Goal: Task Accomplishment & Management: Manage account settings

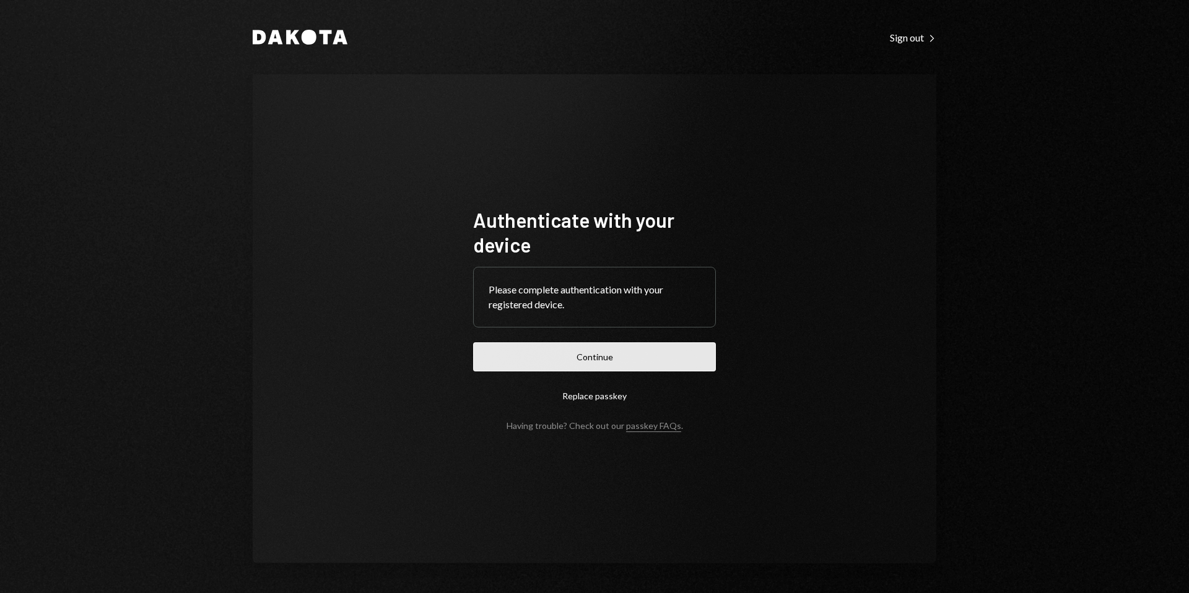
click at [632, 362] on button "Continue" at bounding box center [594, 356] width 243 height 29
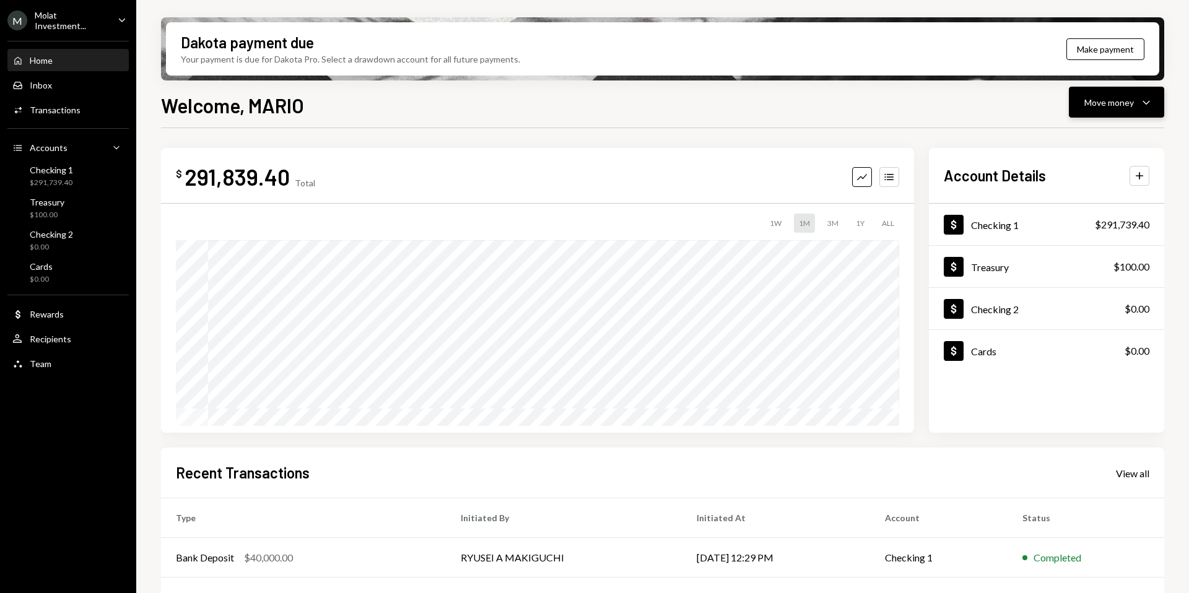
click at [1115, 104] on div "Move money" at bounding box center [1109, 102] width 50 height 13
click at [1071, 138] on div "Send" at bounding box center [1106, 139] width 90 height 13
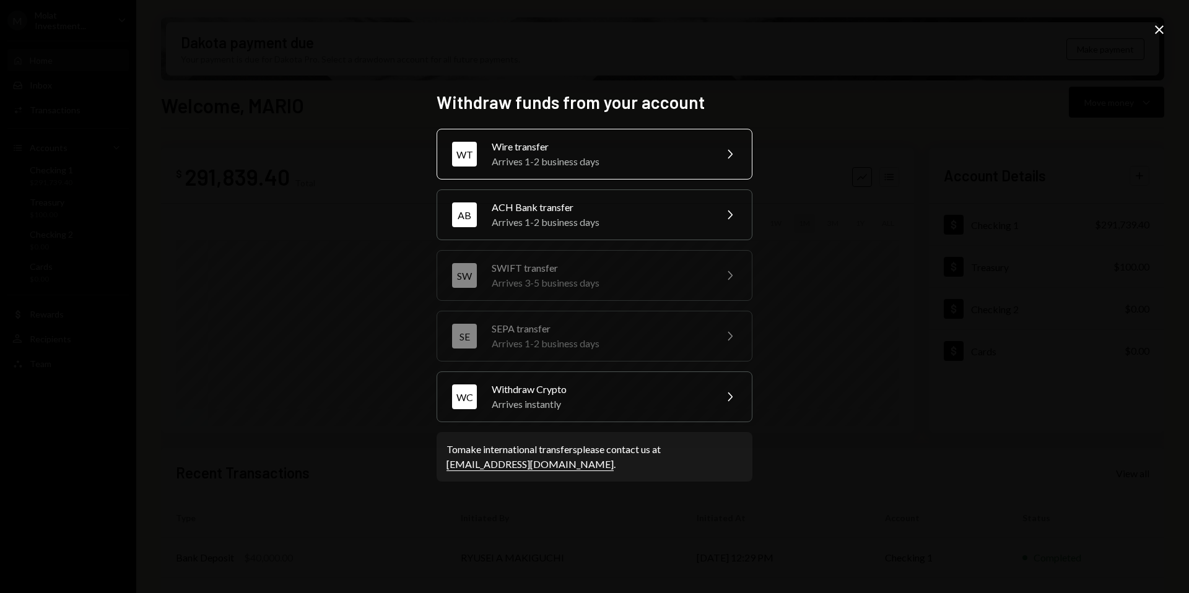
click at [566, 148] on div "Wire transfer" at bounding box center [600, 146] width 216 height 15
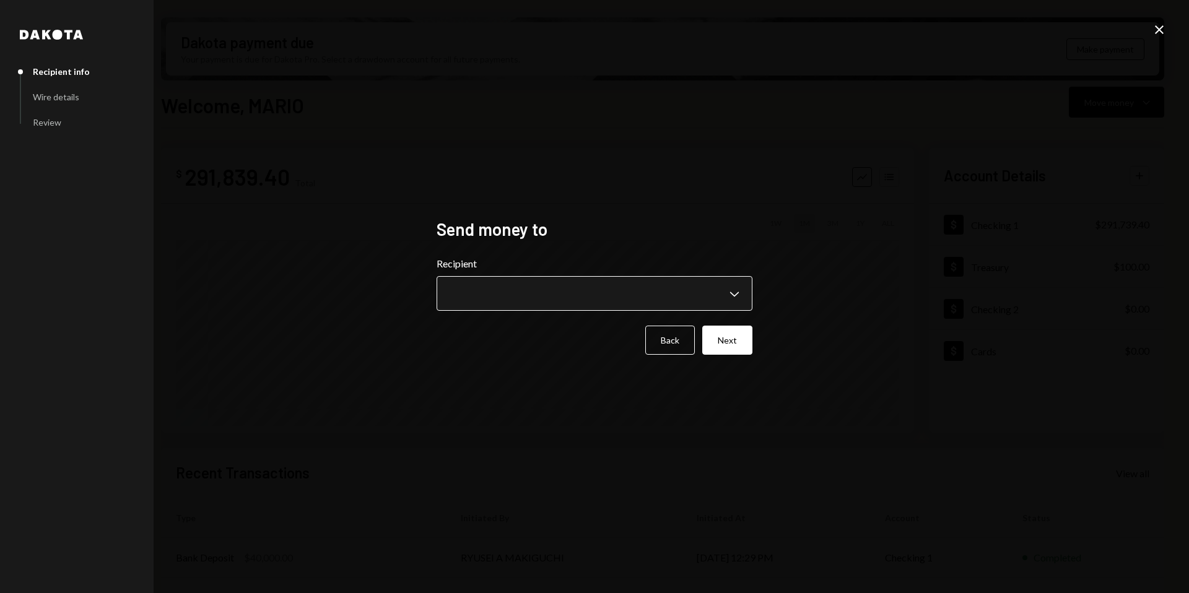
click at [736, 288] on body "M Molat Investment... Caret Down Home Home Inbox Inbox Activities Transactions …" at bounding box center [594, 296] width 1189 height 593
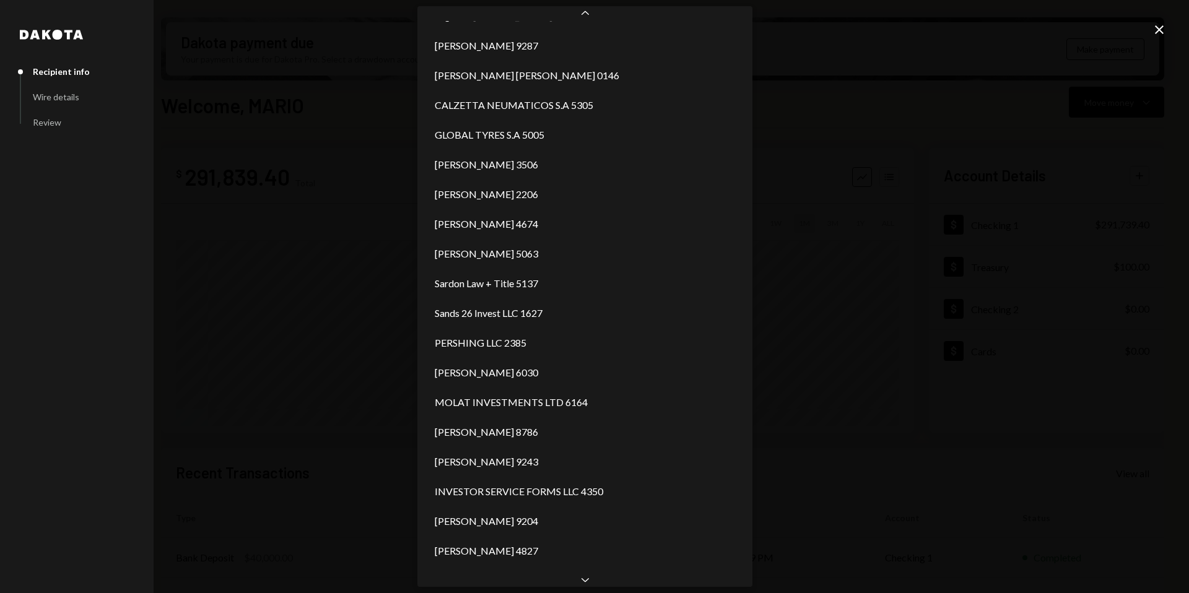
scroll to position [2165, 0]
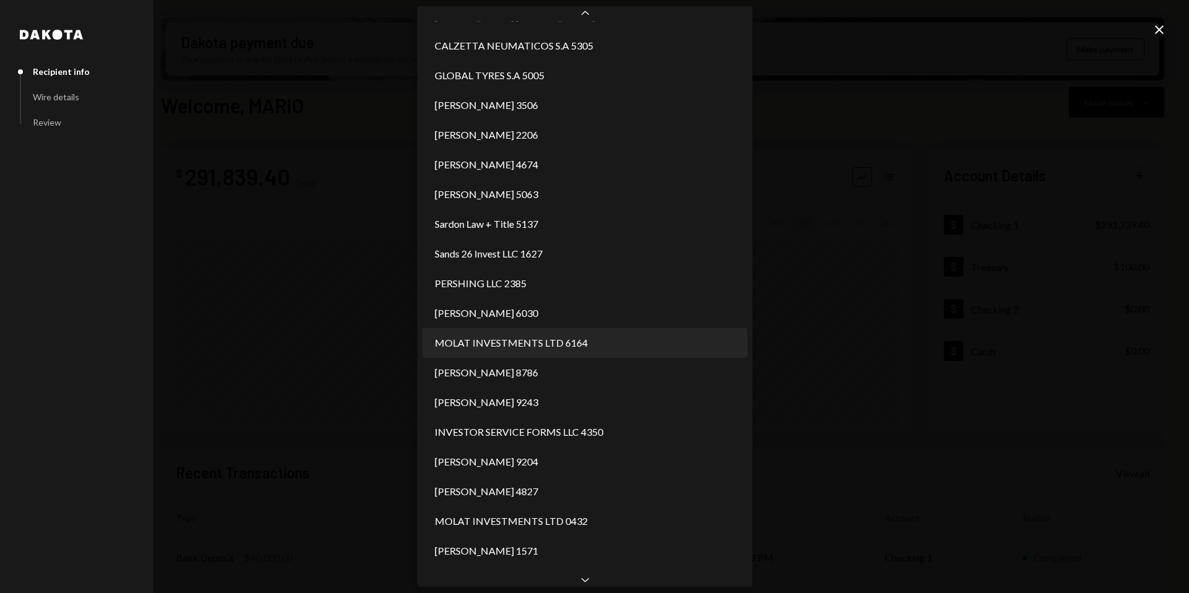
select select "**********"
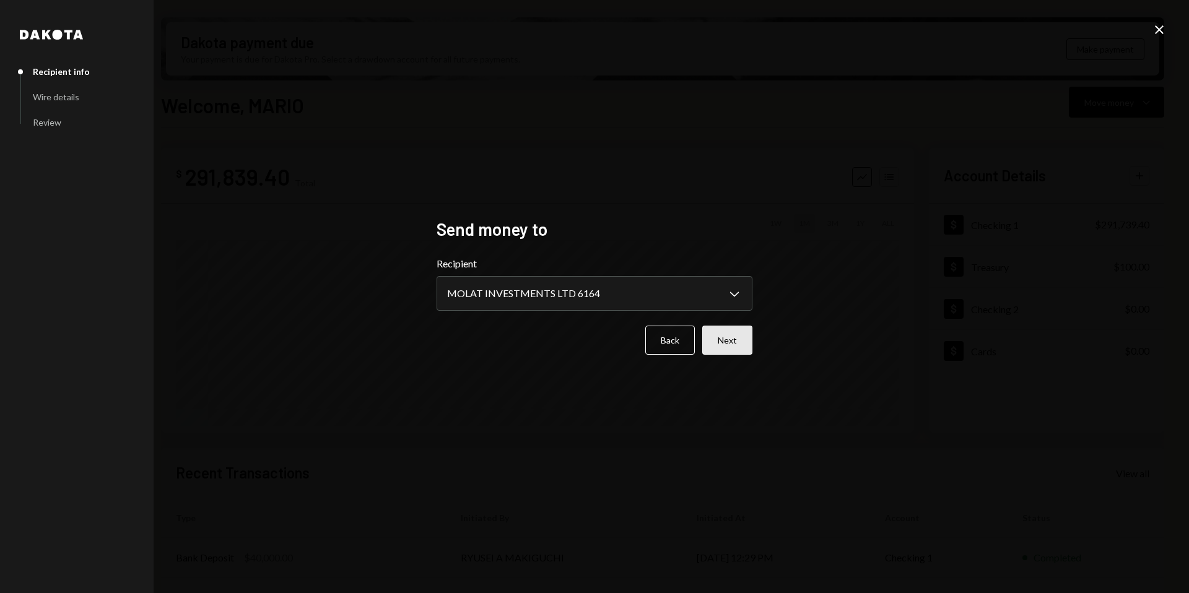
click at [725, 339] on button "Next" at bounding box center [727, 340] width 50 height 29
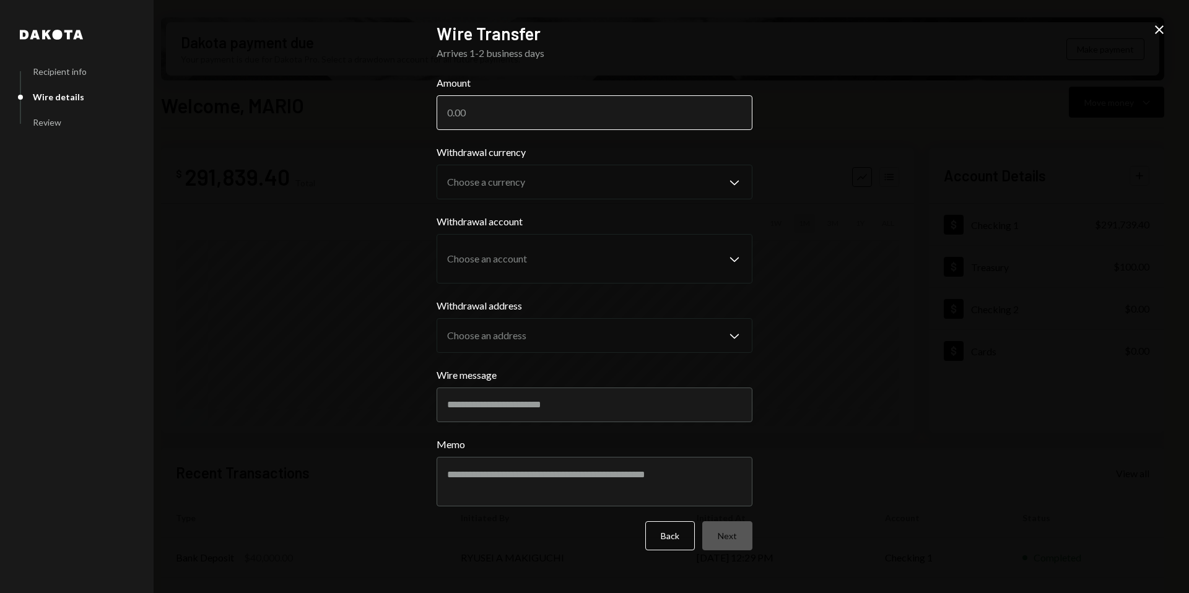
click at [494, 118] on input "Amount" at bounding box center [595, 112] width 316 height 35
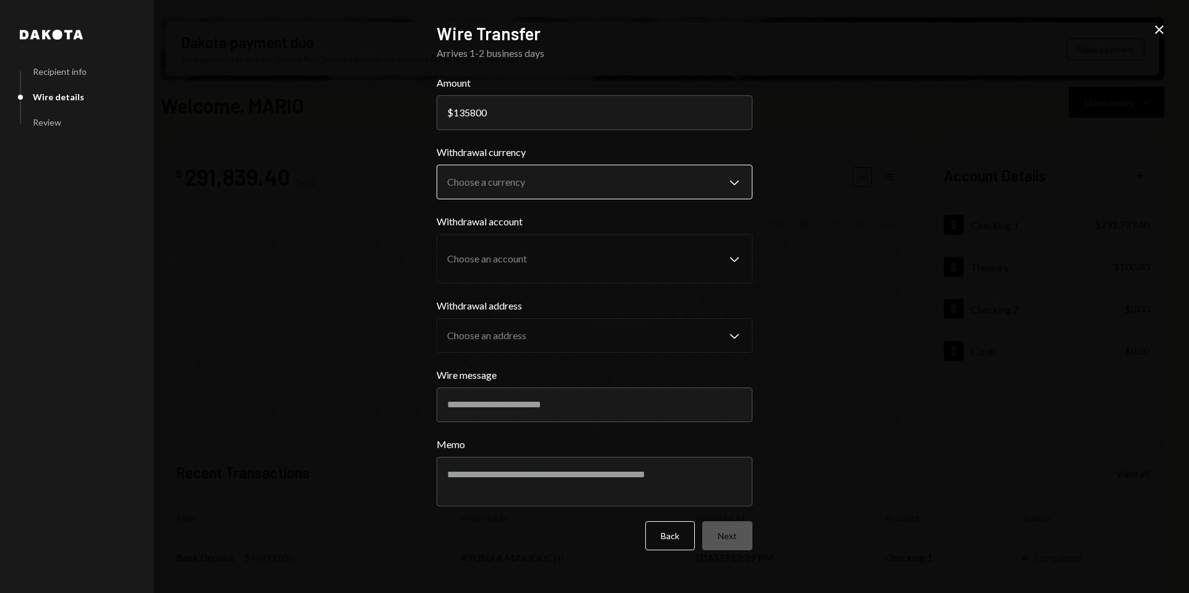
type input "135800"
click at [720, 183] on body "M Molat Investment... Caret Down Home Home Inbox Inbox Activities Transactions …" at bounding box center [594, 296] width 1189 height 593
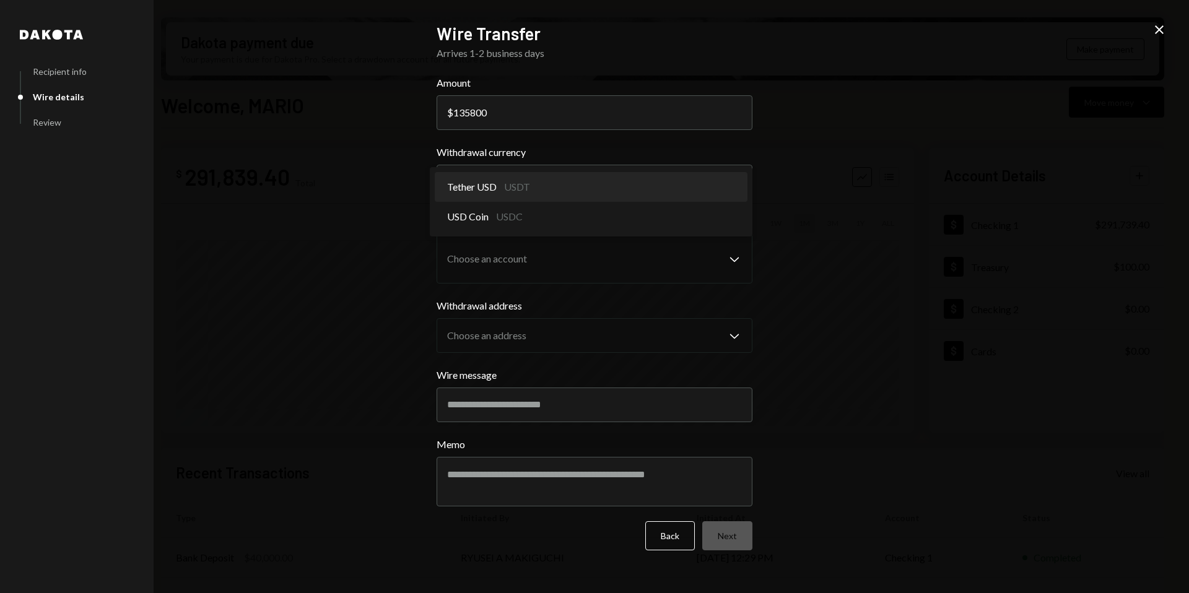
select select "****"
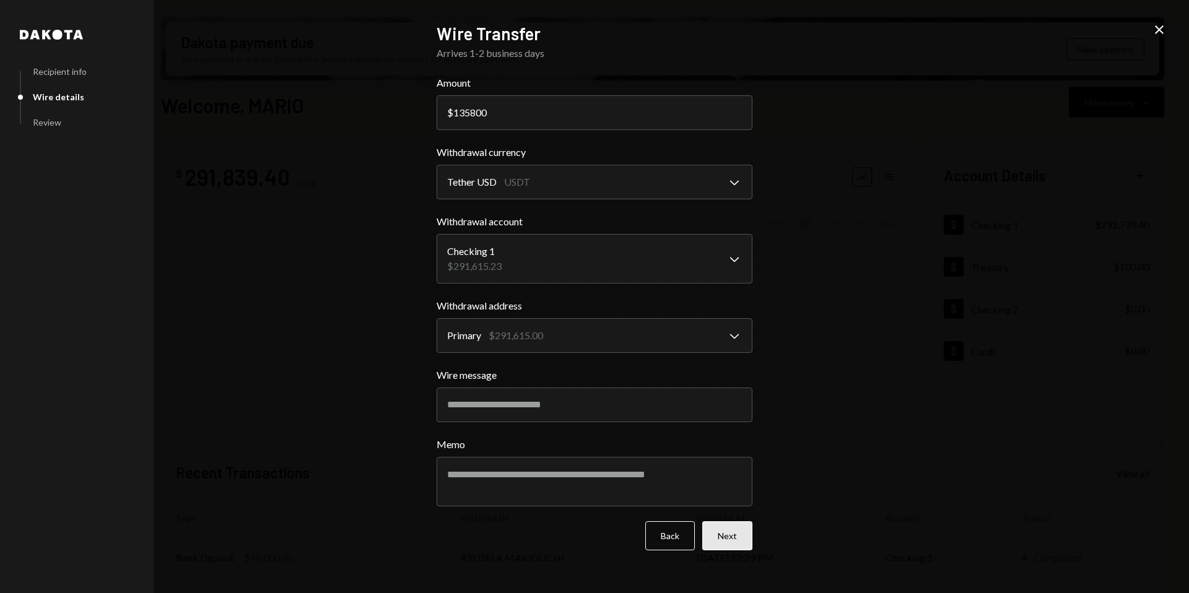
click at [731, 546] on button "Next" at bounding box center [727, 535] width 50 height 29
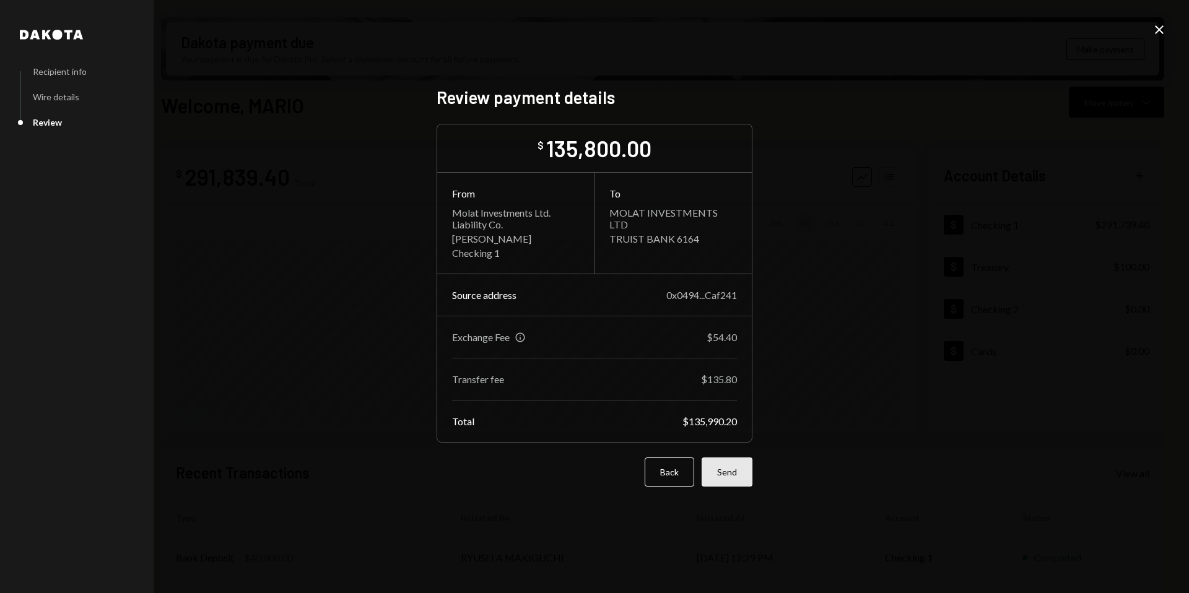
click at [730, 477] on button "Send" at bounding box center [727, 472] width 51 height 29
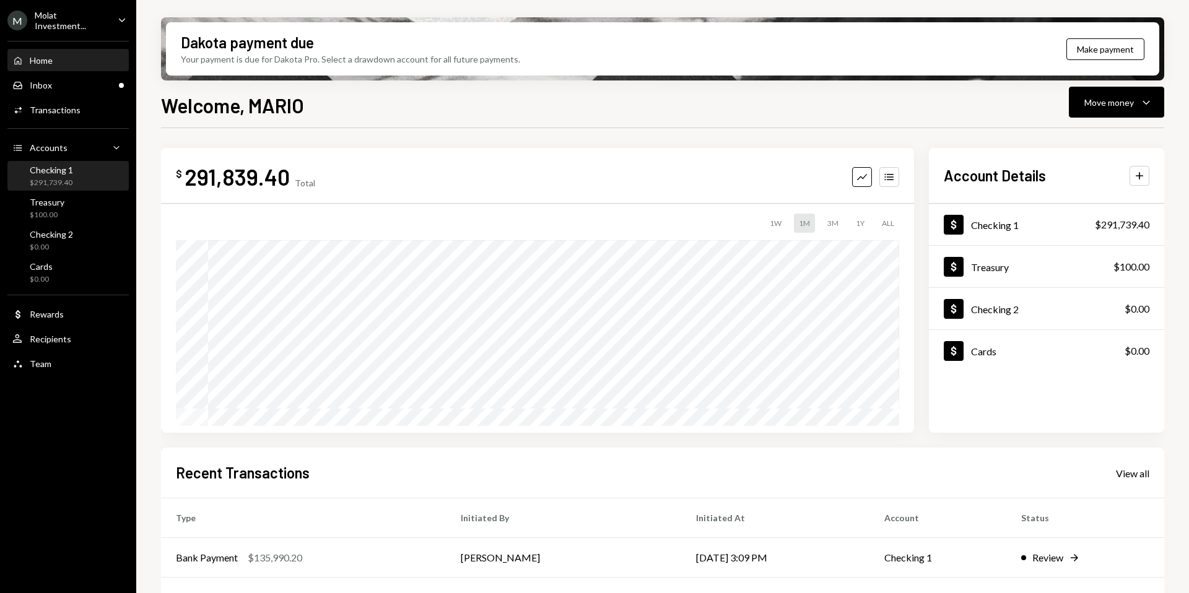
click at [61, 180] on div "$291,739.40" at bounding box center [51, 183] width 43 height 11
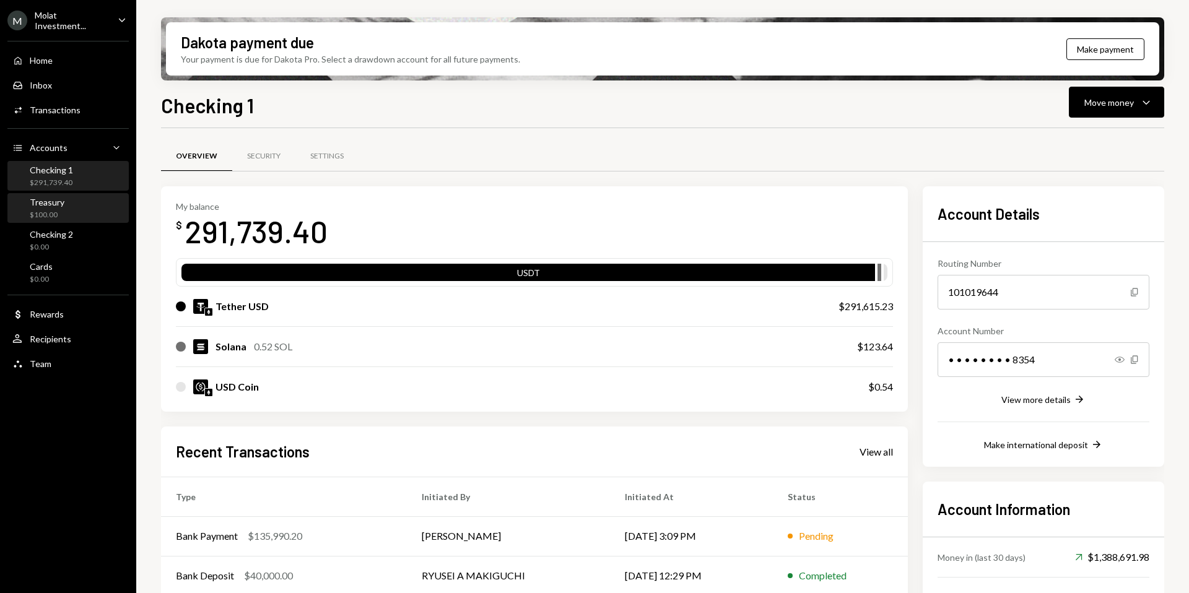
click at [40, 214] on div "$100.00" at bounding box center [47, 215] width 35 height 11
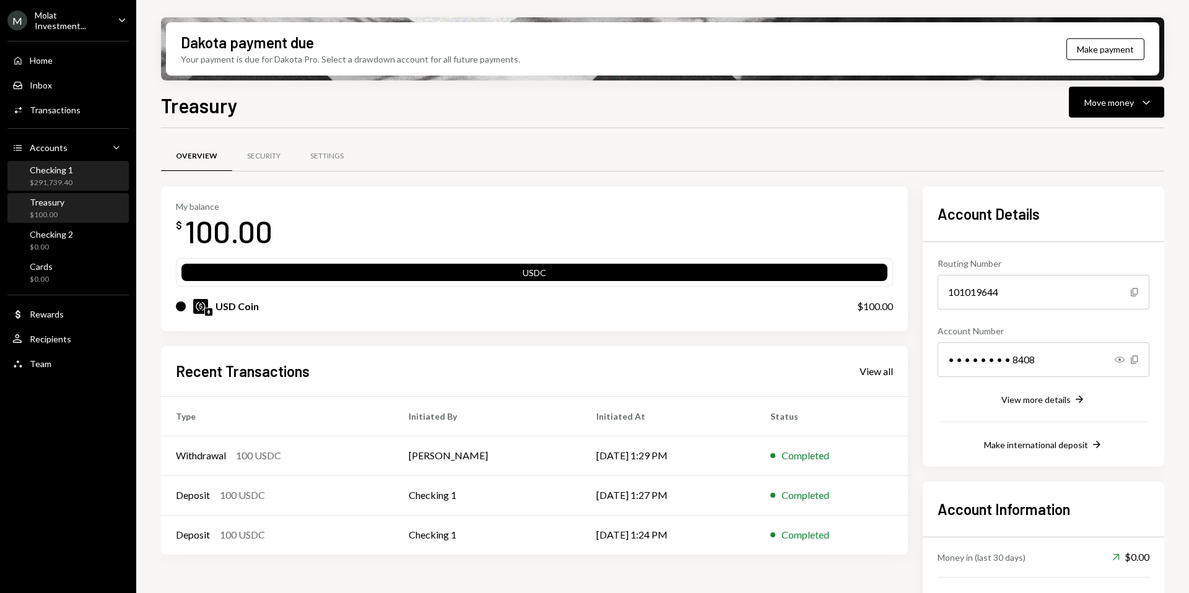
click at [55, 185] on div "$291,739.40" at bounding box center [51, 183] width 43 height 11
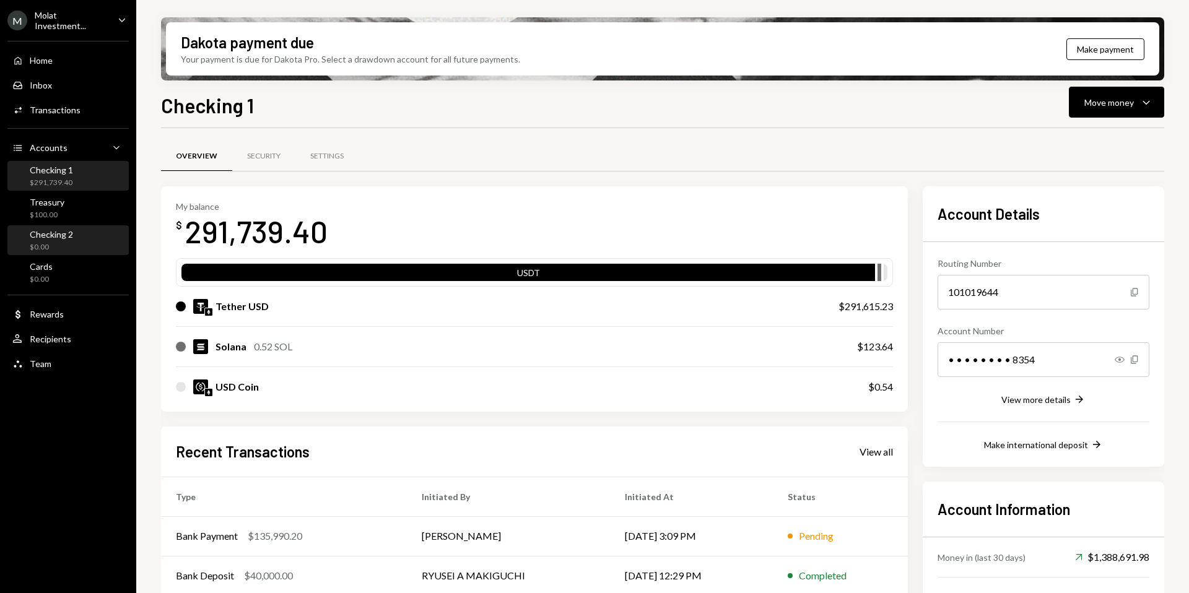
click at [69, 227] on div "Checking 2 $0.00" at bounding box center [67, 241] width 111 height 28
click at [41, 212] on div "$100.00" at bounding box center [47, 215] width 35 height 11
click at [76, 215] on div "Treasury $100.00" at bounding box center [67, 209] width 111 height 24
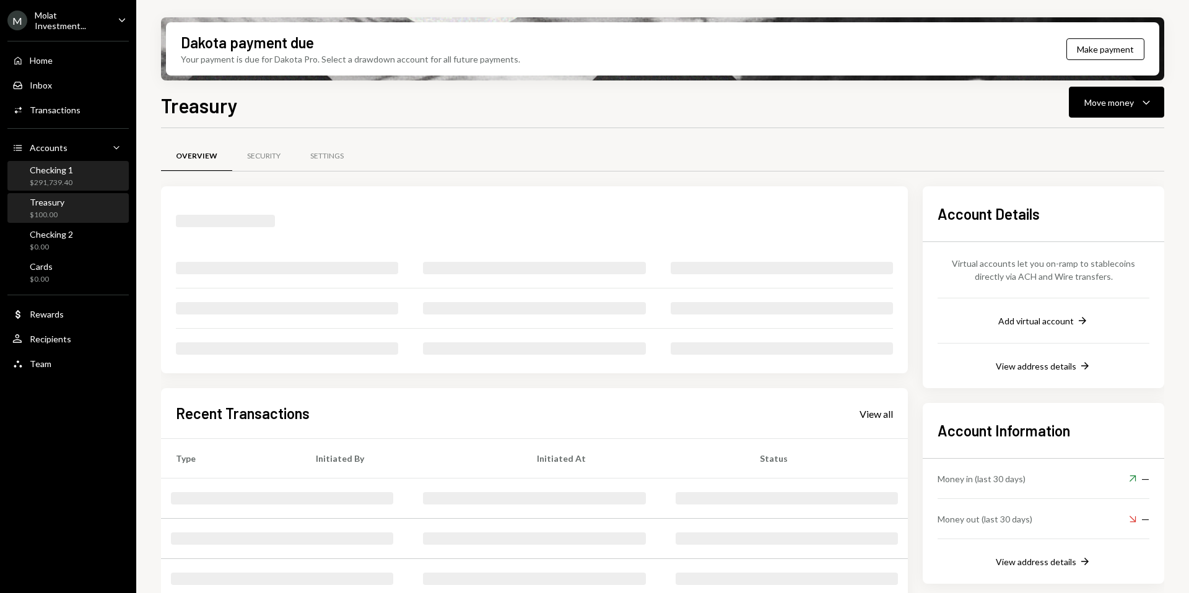
click at [62, 178] on div "$291,739.40" at bounding box center [51, 183] width 43 height 11
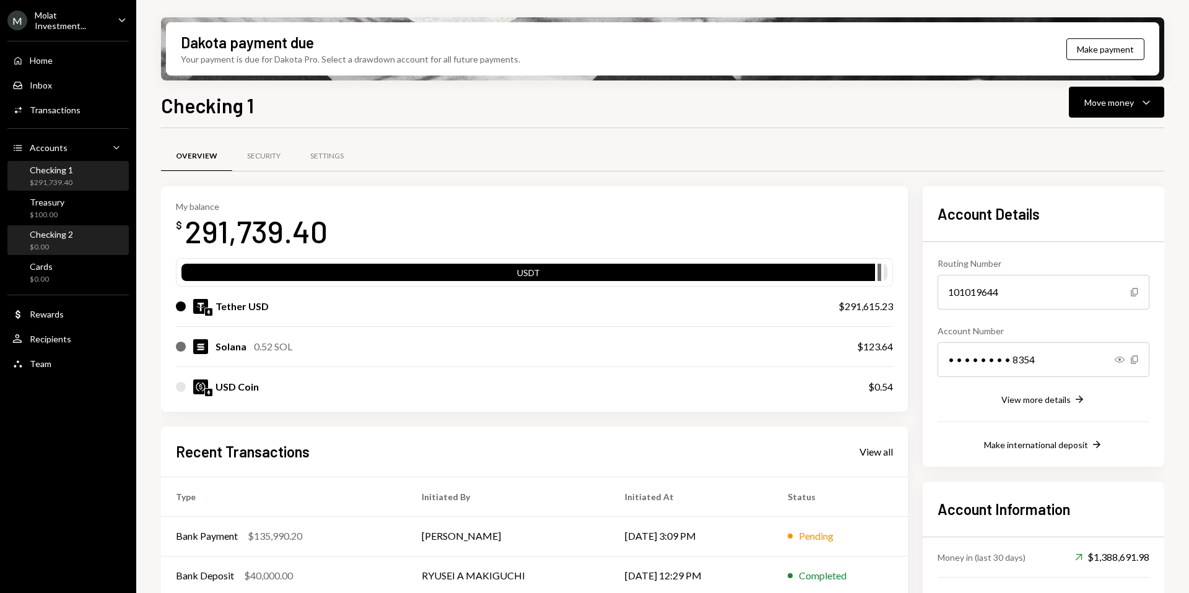
click at [69, 227] on div "Checking 2 $0.00" at bounding box center [67, 241] width 111 height 28
click at [64, 30] on ul "M Molat Investment... Caret Down Home Home Inbox Inbox Activities Transactions …" at bounding box center [68, 188] width 136 height 377
click at [58, 20] on div "Molat Investment..." at bounding box center [71, 20] width 73 height 21
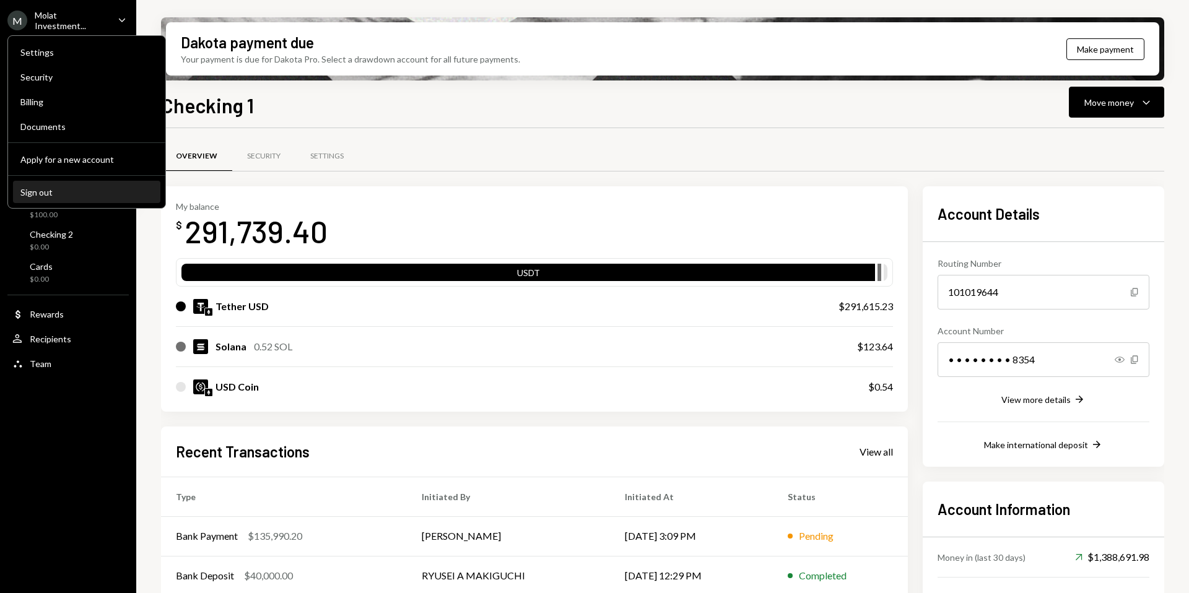
click at [62, 188] on div "Sign out" at bounding box center [86, 192] width 133 height 11
